Goal: Transaction & Acquisition: Purchase product/service

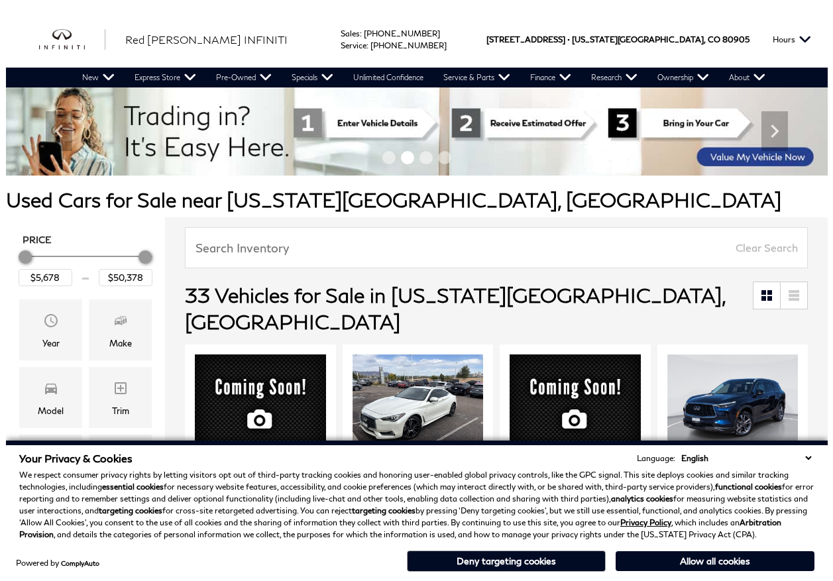
scroll to position [130, 0]
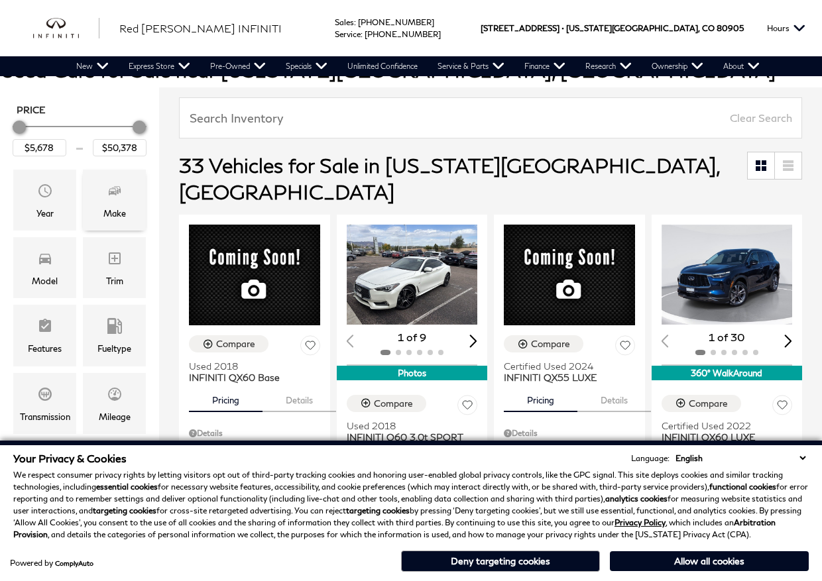
click at [107, 217] on div "Make" at bounding box center [114, 213] width 23 height 15
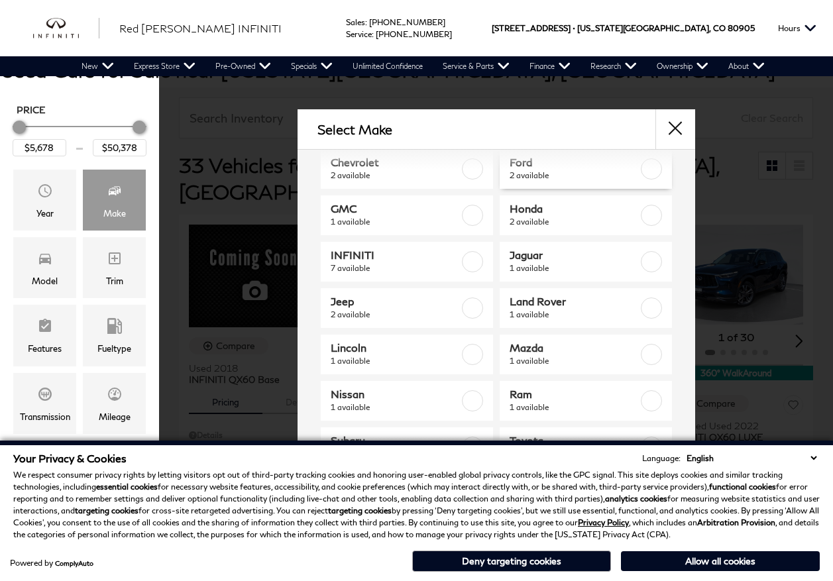
scroll to position [135, 0]
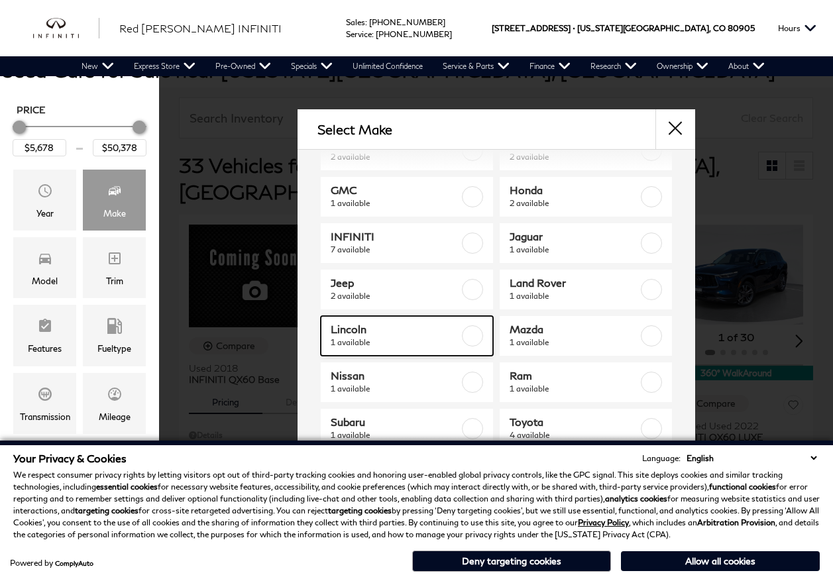
click at [446, 326] on span "Lincoln" at bounding box center [396, 329] width 130 height 13
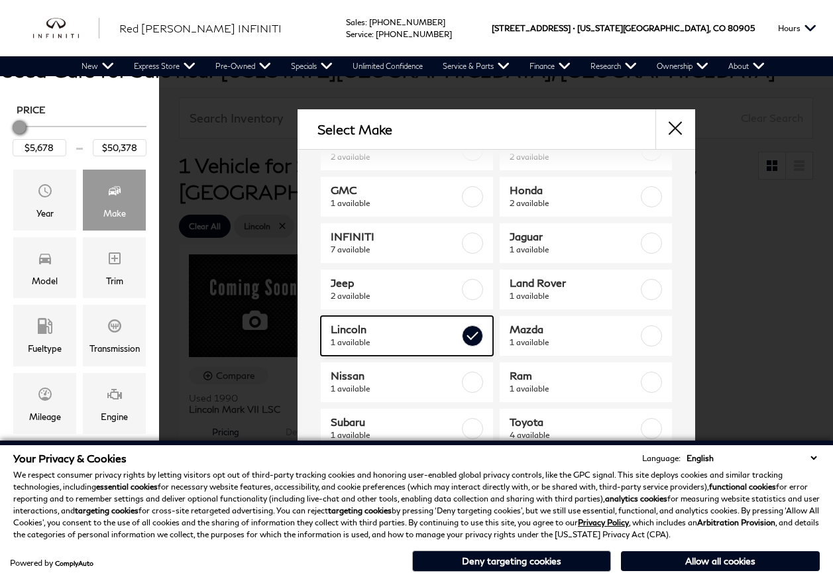
type input "$6,678"
checkbox input "true"
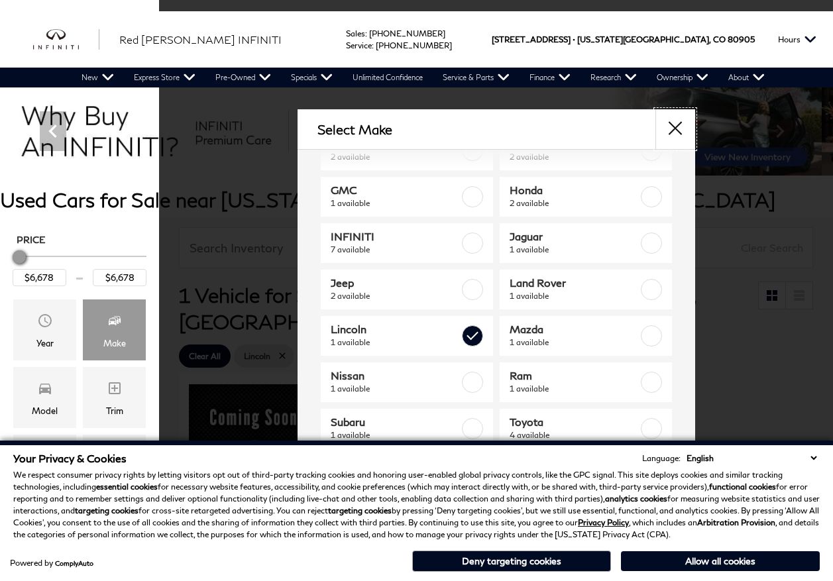
click at [681, 121] on button "close" at bounding box center [676, 129] width 40 height 40
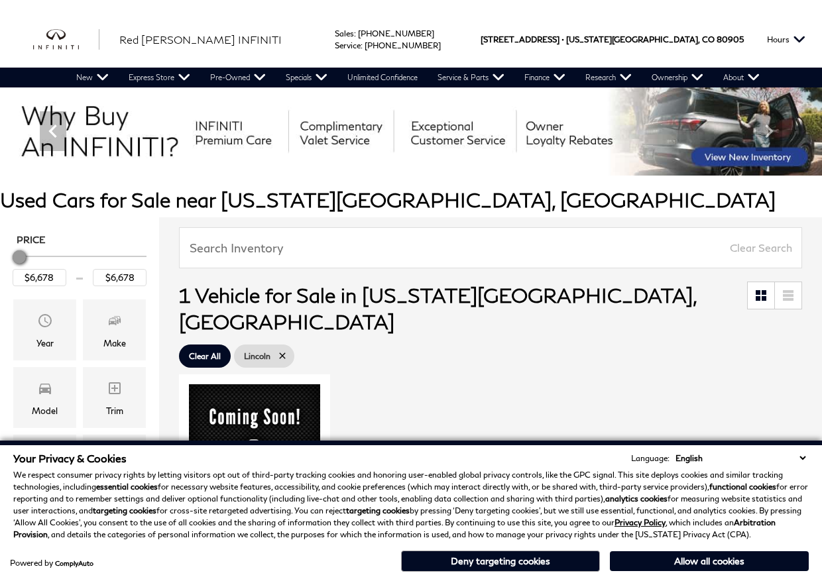
scroll to position [270, 0]
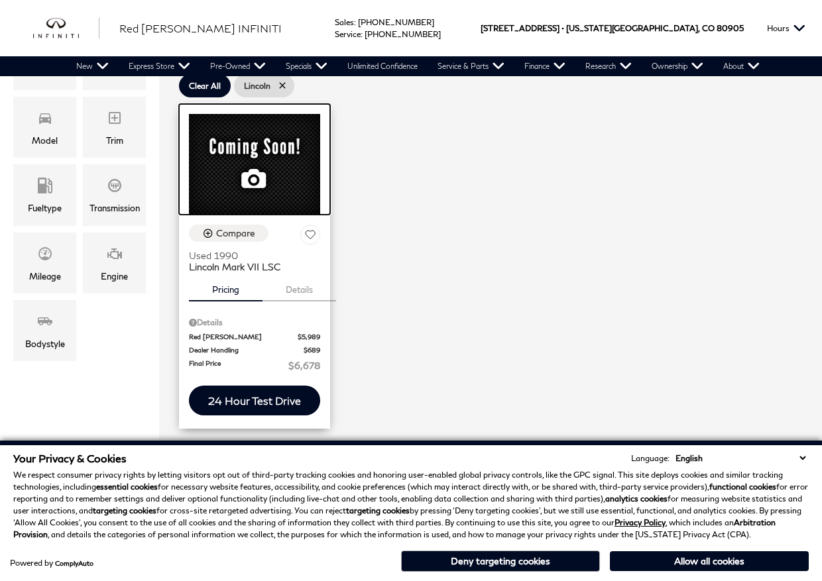
click at [284, 135] on div at bounding box center [254, 159] width 151 height 111
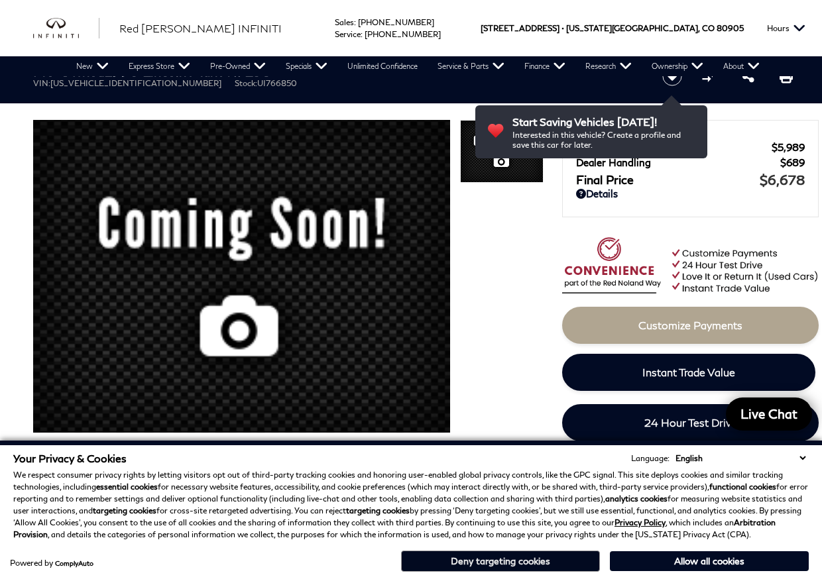
click at [561, 563] on button "Deny targeting cookies" at bounding box center [500, 561] width 199 height 21
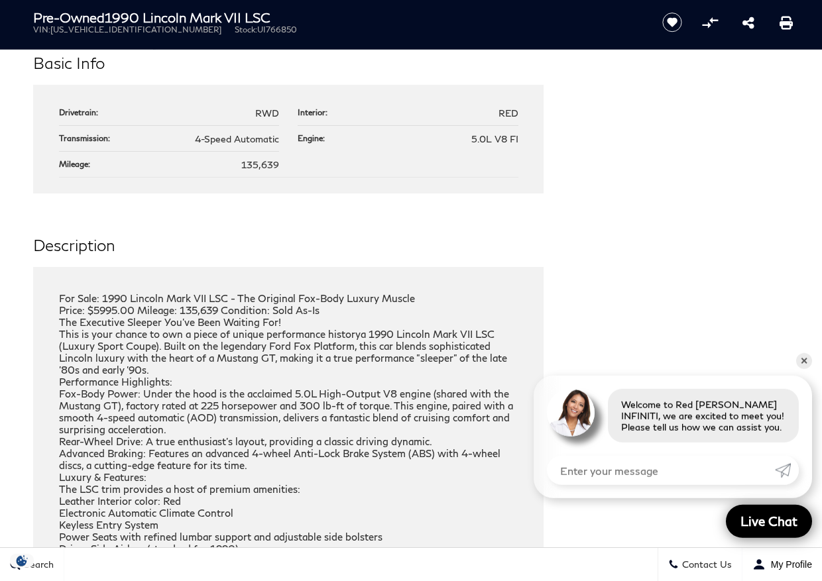
scroll to position [1285, 0]
